Goal: Task Accomplishment & Management: Manage account settings

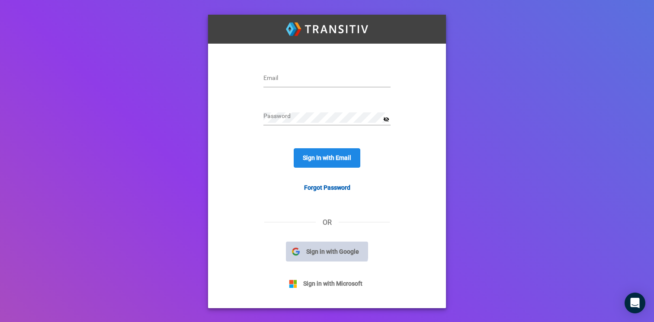
click at [326, 250] on span "Sign in with Google" at bounding box center [333, 252] width 66 height 10
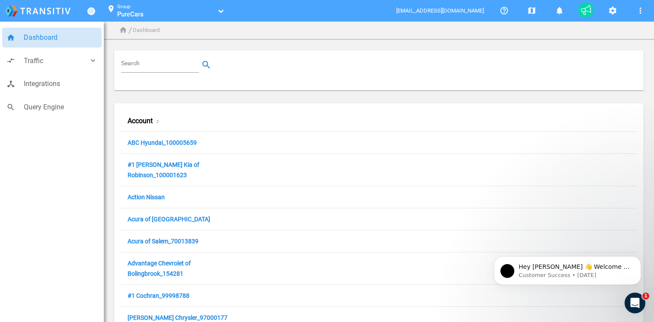
click at [186, 63] on input "Search" at bounding box center [161, 65] width 81 height 10
paste input "97015524"
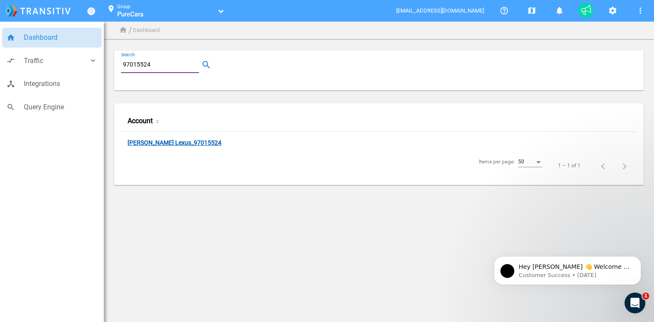
type input "97015524"
click at [198, 143] on link "Sterling McCall Lexus_97015524" at bounding box center [175, 143] width 94 height 8
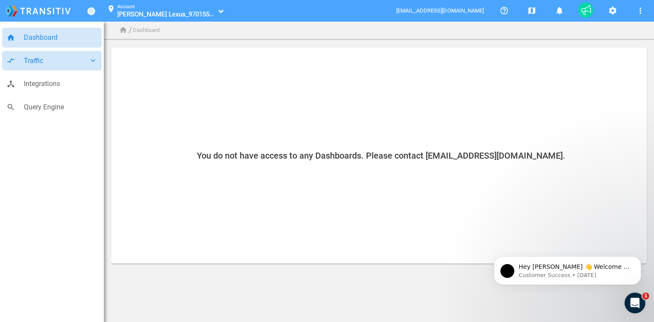
click at [93, 64] on icon "keyboard_arrow_down" at bounding box center [93, 60] width 9 height 9
click at [92, 63] on icon "keyboard_arrow_down" at bounding box center [93, 60] width 9 height 9
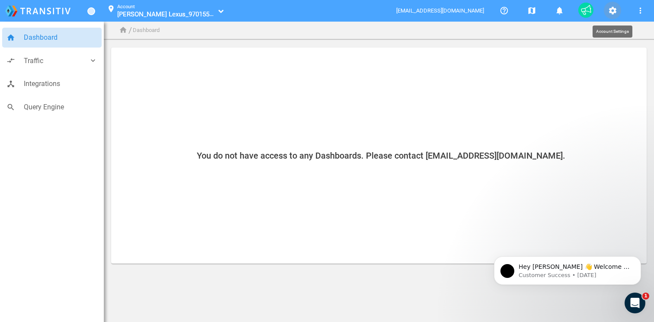
click at [613, 10] on mat-icon "settings" at bounding box center [613, 11] width 10 height 10
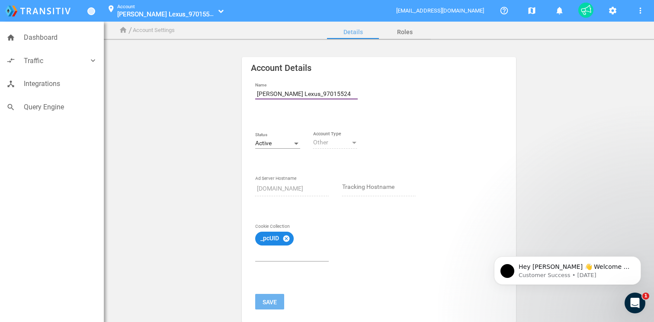
drag, startPoint x: 315, startPoint y: 93, endPoint x: 246, endPoint y: 88, distance: 69.0
click at [246, 88] on mat-card "Account Details Name Sterling McCall Lexus_97015524 Status Active Other Account…" at bounding box center [379, 190] width 274 height 266
paste input "Lexus Southwest Houston"
drag, startPoint x: 259, startPoint y: 94, endPoint x: 251, endPoint y: 94, distance: 8.2
click at [251, 94] on div "Name Lexus Southwest Houston_97015524" at bounding box center [307, 96] width 116 height 28
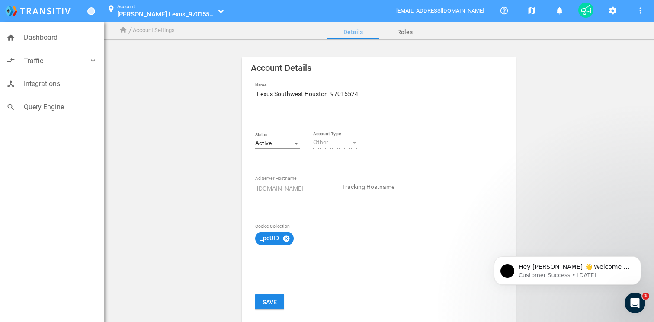
click at [301, 93] on input "Lexus Southwest Houston_97015524" at bounding box center [308, 94] width 106 height 10
type input "Lexus Southwest Houston_97015524"
click at [262, 302] on button "Save" at bounding box center [269, 302] width 29 height 16
